Goal: Information Seeking & Learning: Learn about a topic

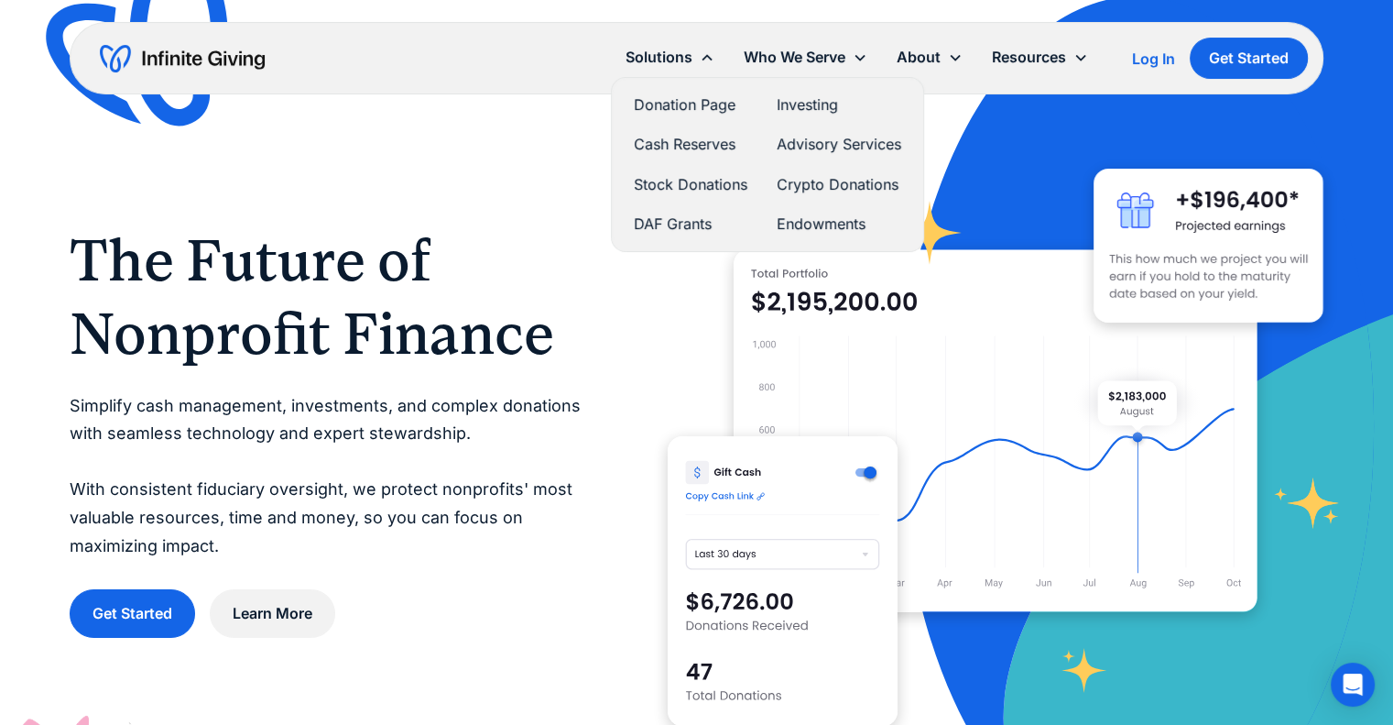
click at [682, 148] on link "Cash Reserves" at bounding box center [691, 144] width 114 height 25
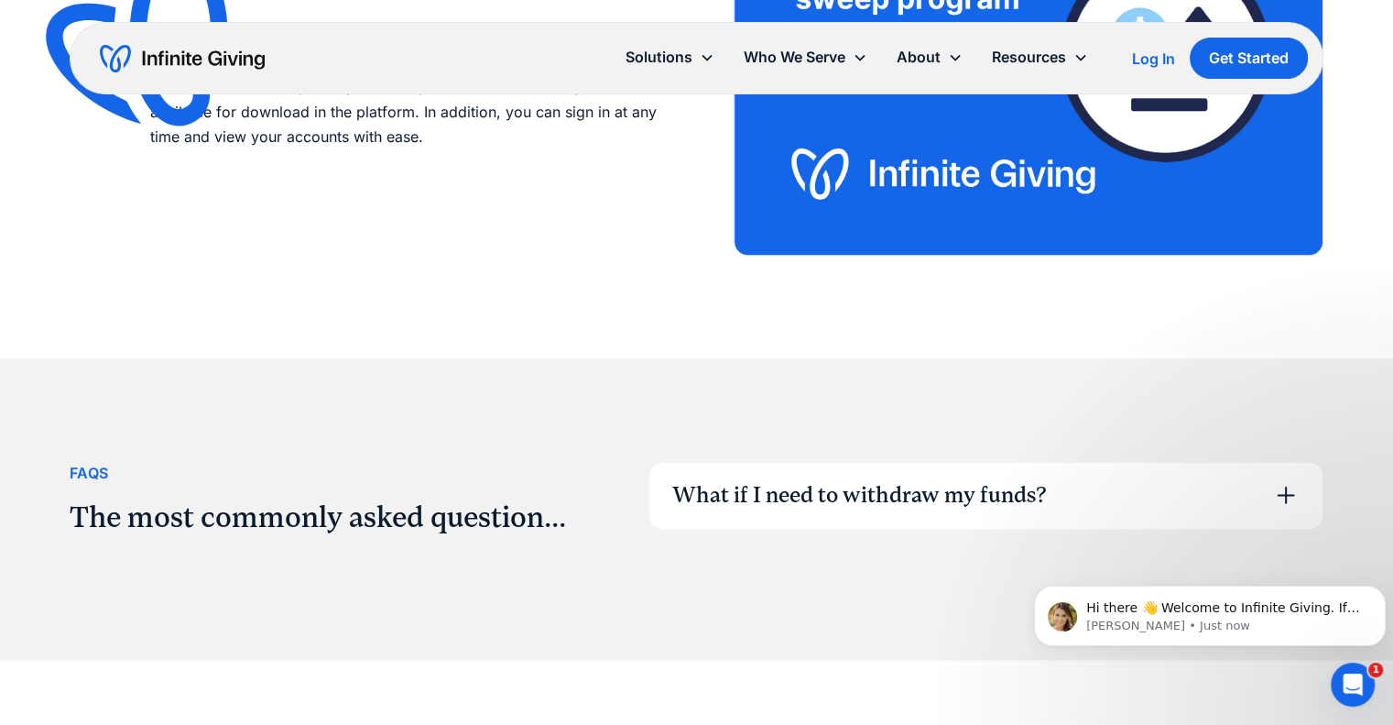
scroll to position [2748, 0]
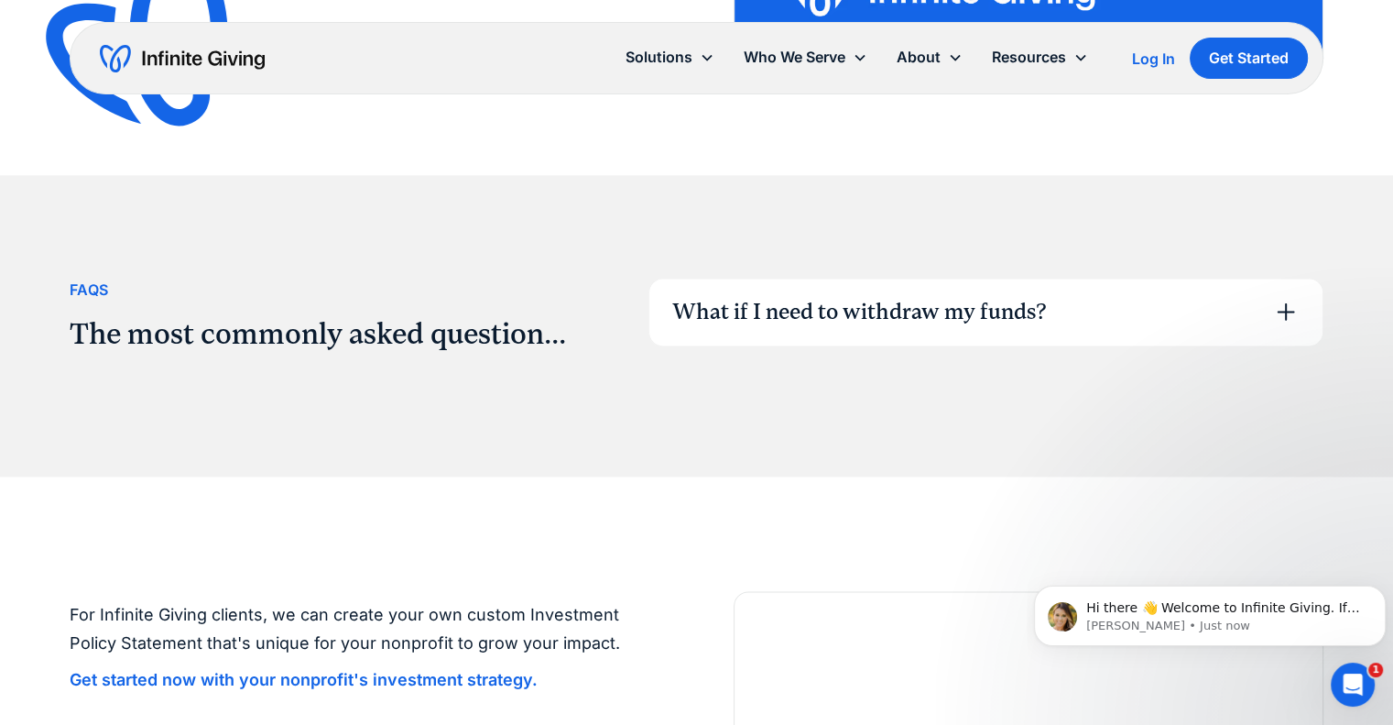
click at [1289, 308] on icon at bounding box center [1285, 311] width 29 height 29
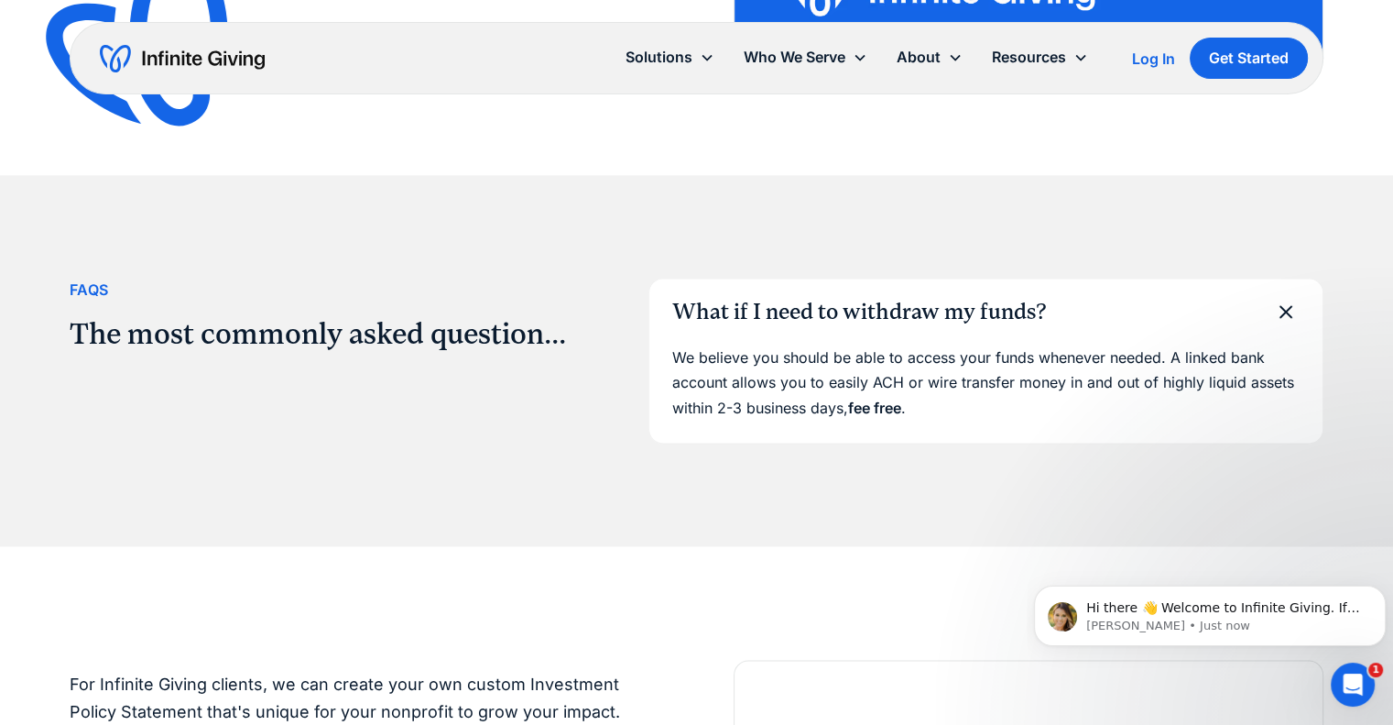
click at [1289, 308] on icon at bounding box center [1286, 311] width 24 height 24
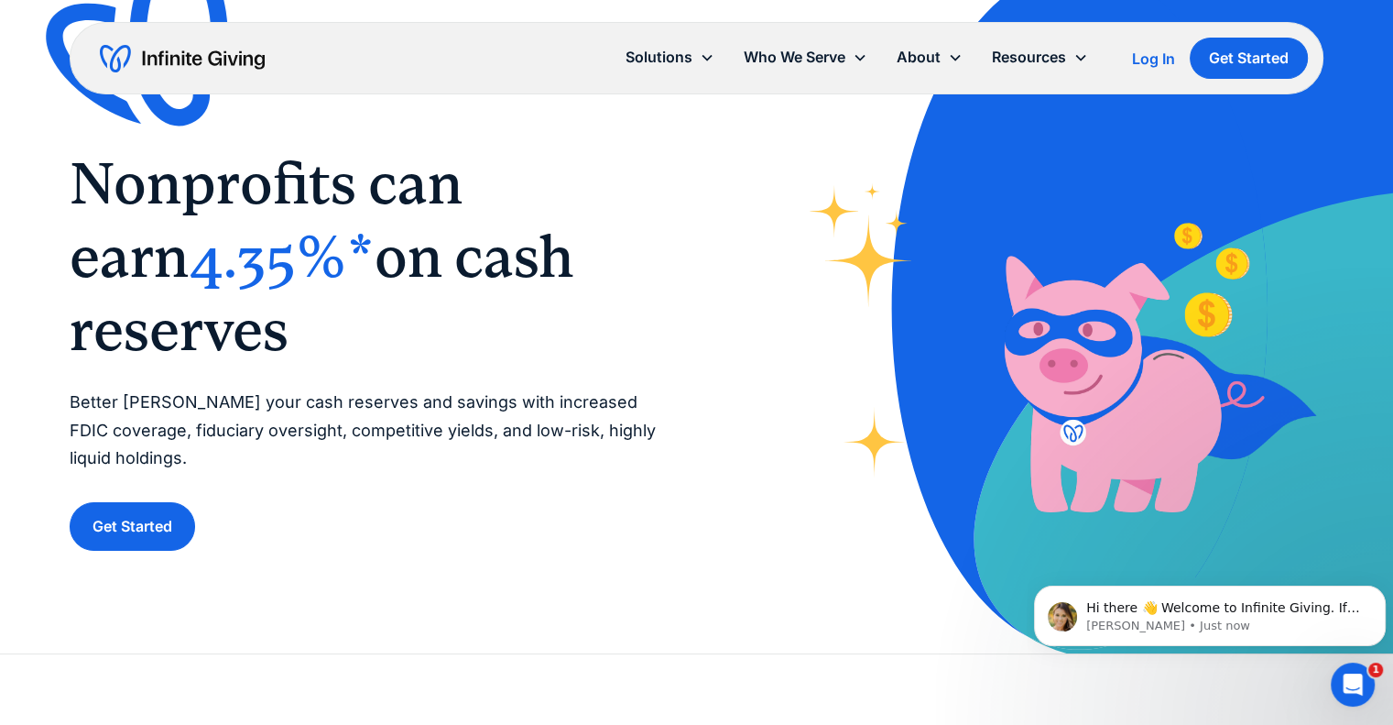
scroll to position [0, 0]
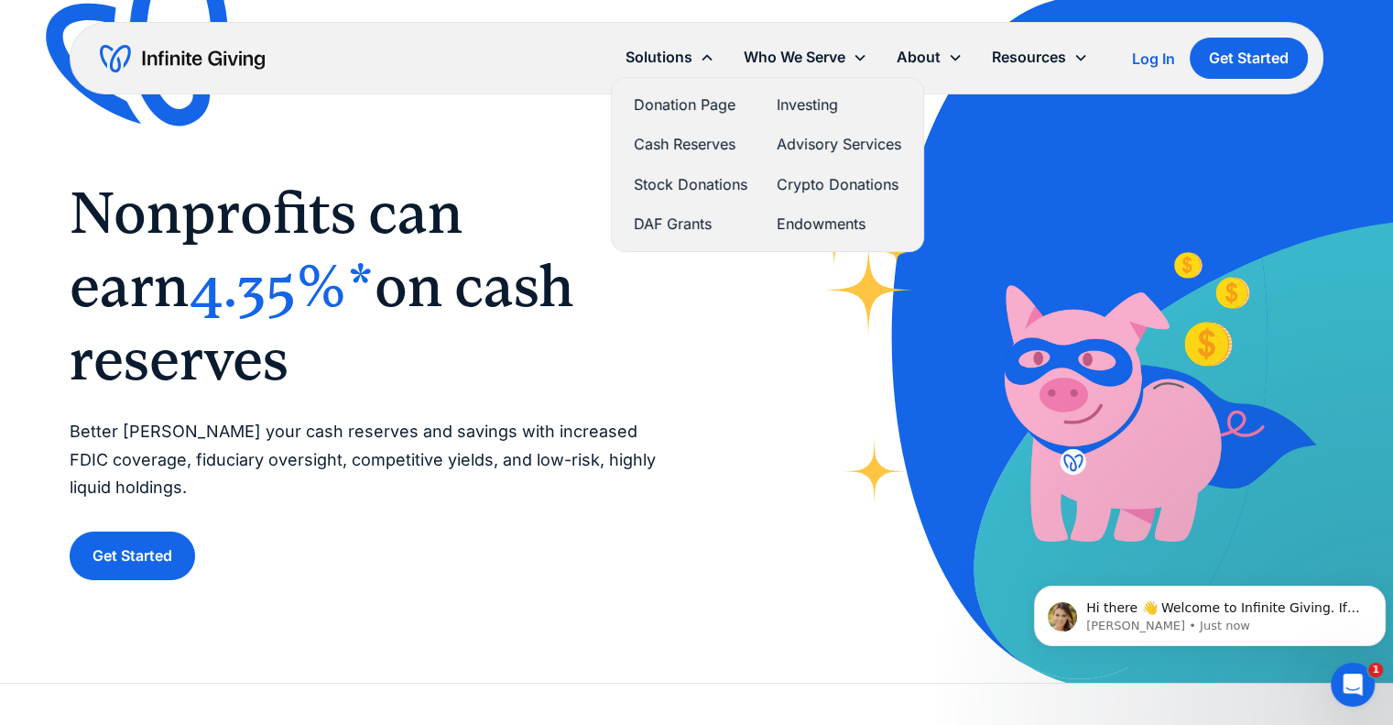
click at [791, 110] on link "Investing" at bounding box center [839, 105] width 125 height 25
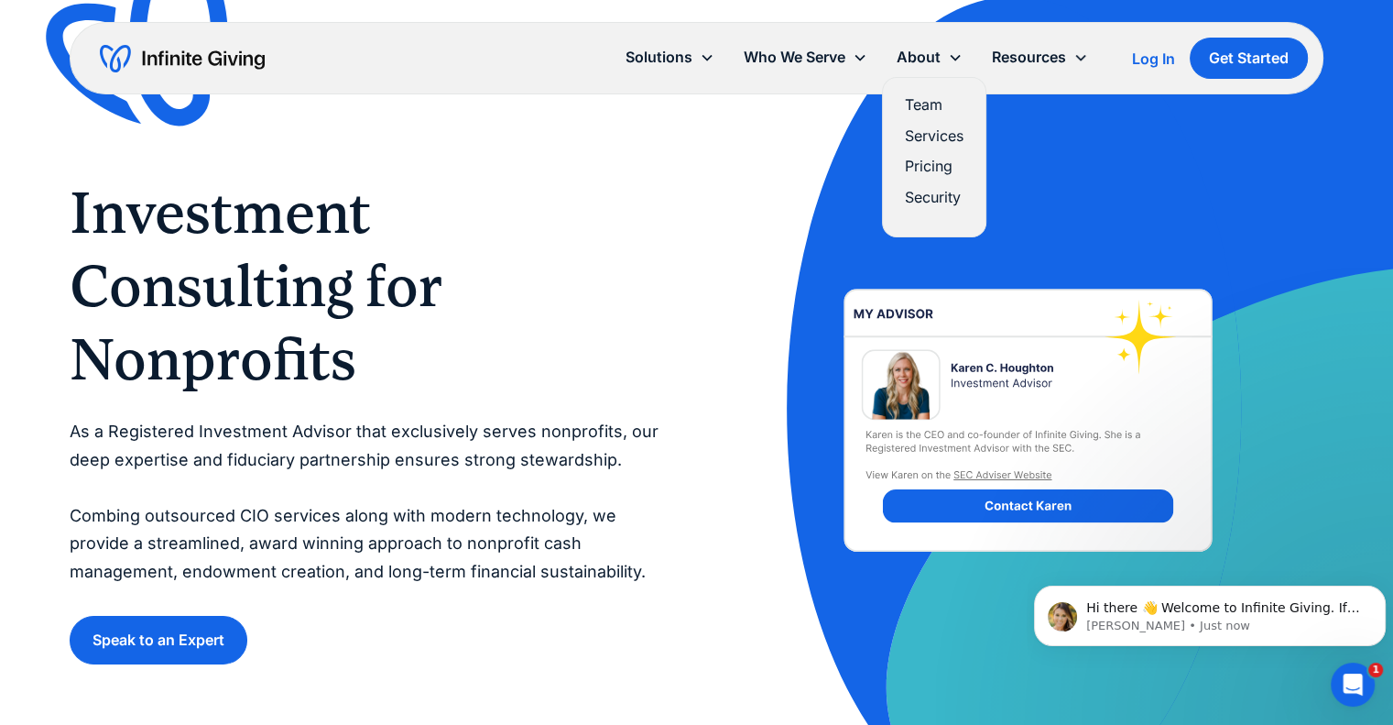
click at [919, 164] on link "Pricing" at bounding box center [934, 166] width 59 height 25
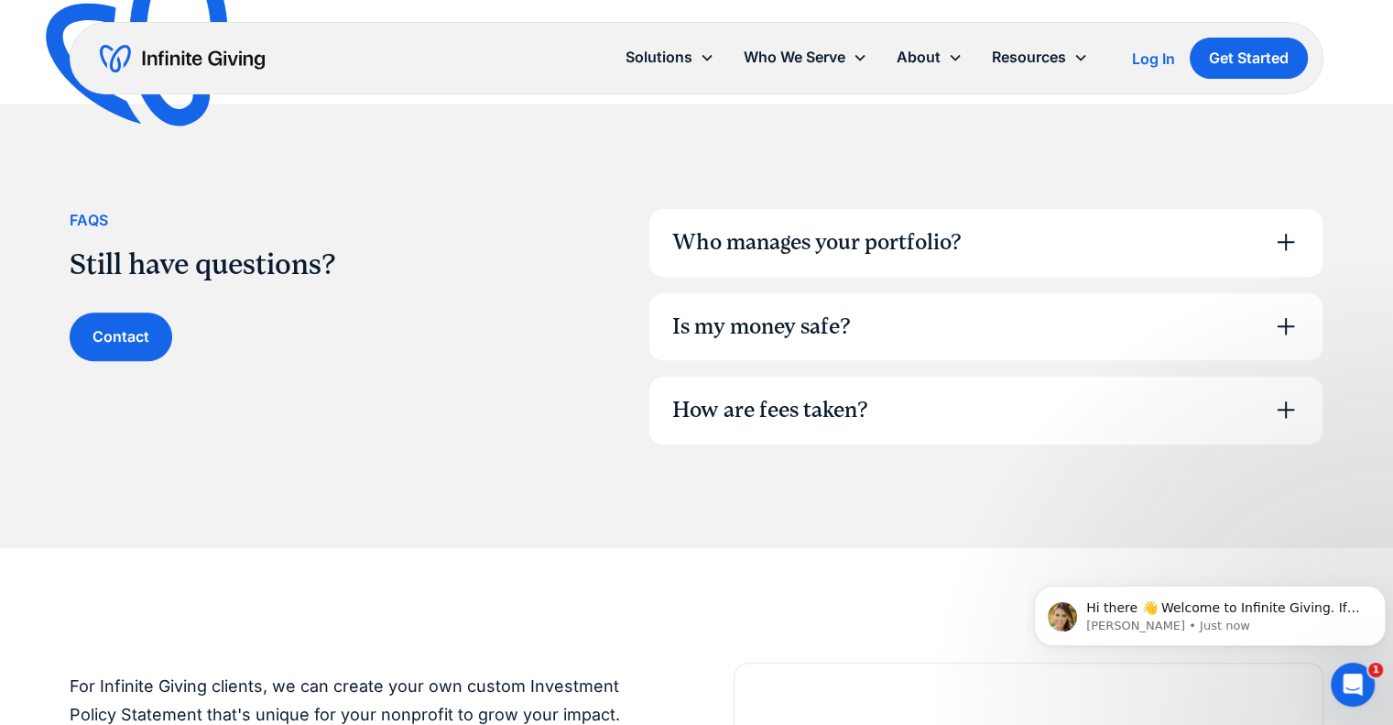
scroll to position [1282, 0]
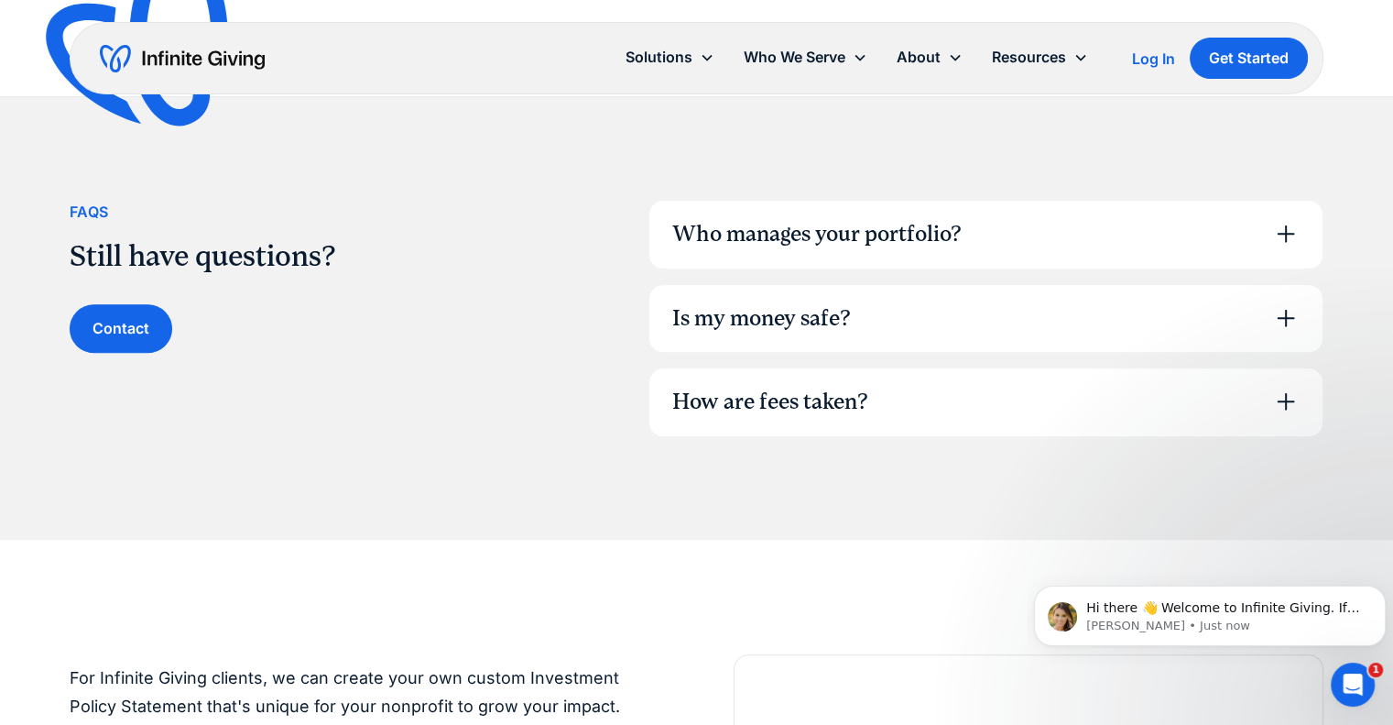
click at [1289, 388] on icon at bounding box center [1285, 401] width 29 height 29
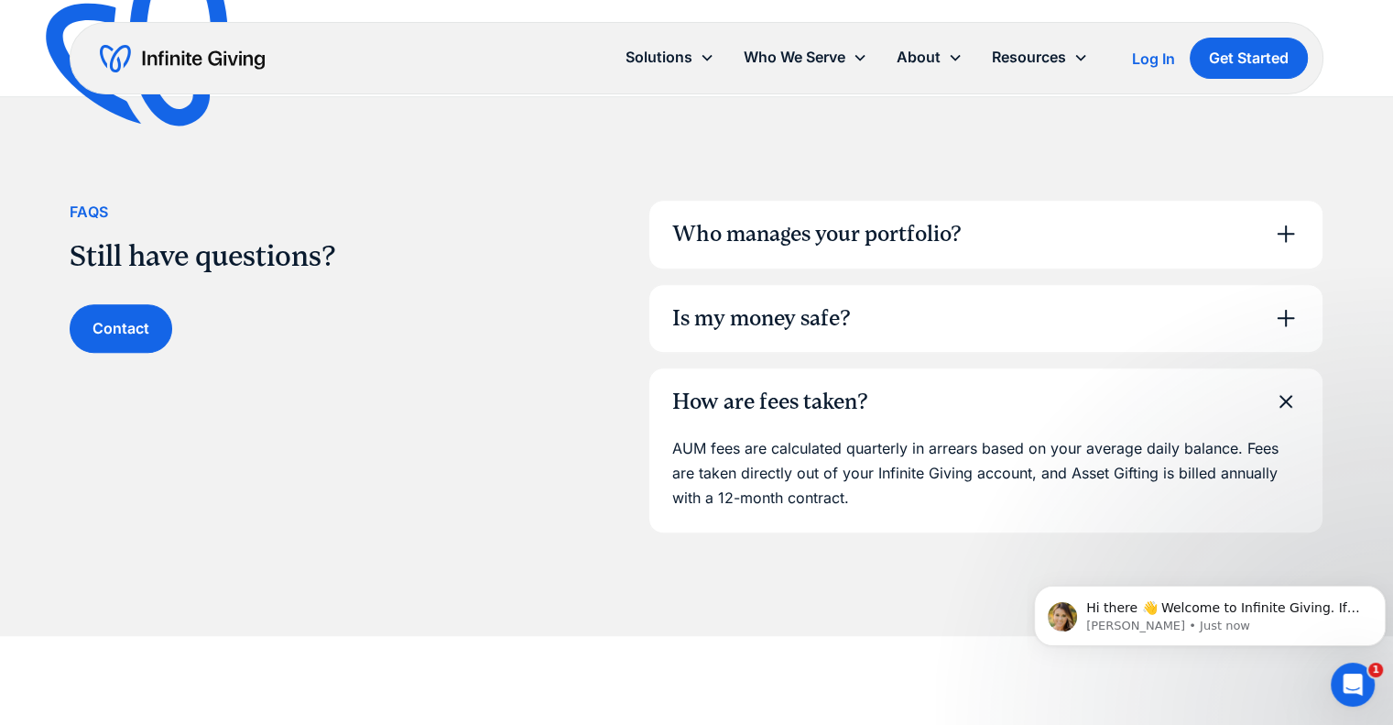
click at [1288, 395] on icon at bounding box center [1285, 401] width 41 height 41
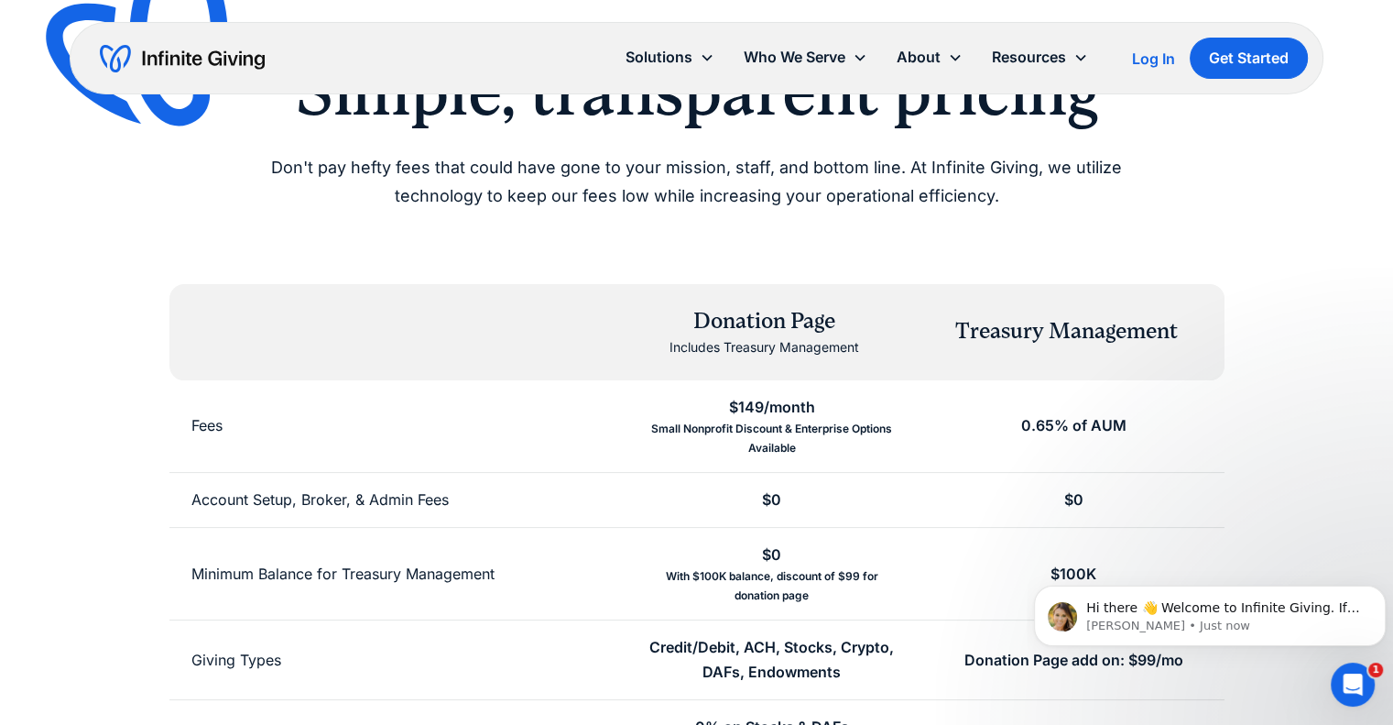
scroll to position [0, 0]
